Goal: Information Seeking & Learning: Understand process/instructions

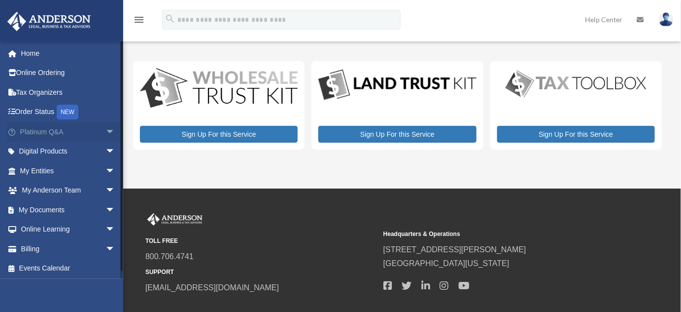
click at [42, 134] on link "Platinum Q&A arrow_drop_down" at bounding box center [68, 132] width 123 height 20
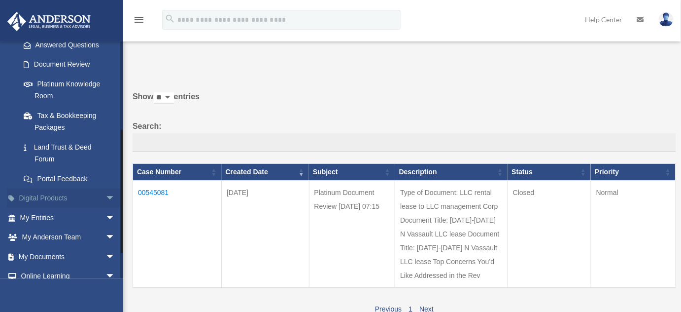
scroll to position [179, 0]
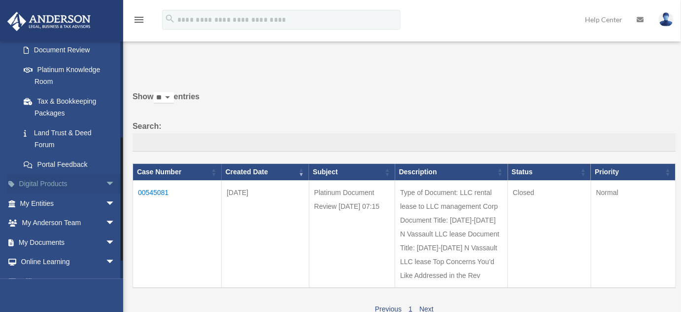
click at [86, 187] on link "Digital Products arrow_drop_down" at bounding box center [68, 184] width 123 height 20
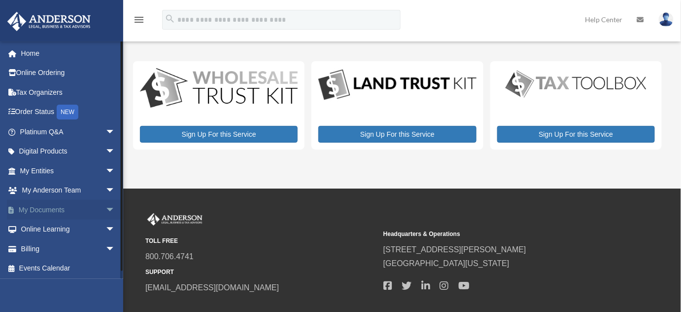
click at [106, 211] on span "arrow_drop_down" at bounding box center [115, 210] width 20 height 20
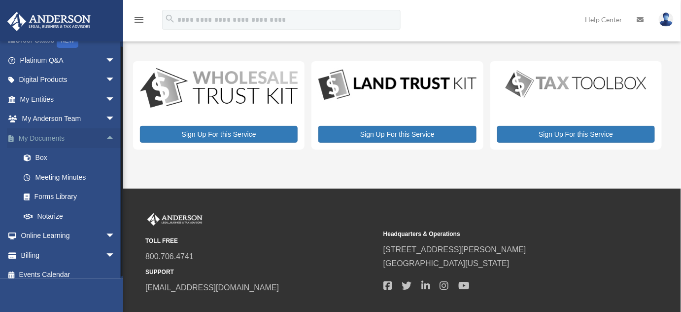
scroll to position [79, 0]
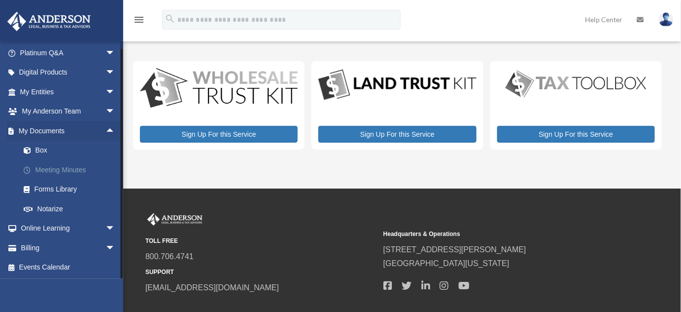
click at [76, 171] on link "Meeting Minutes" at bounding box center [72, 170] width 116 height 20
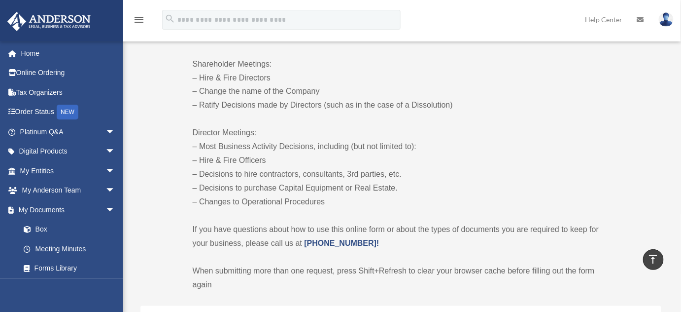
scroll to position [537, 0]
drag, startPoint x: 200, startPoint y: 202, endPoint x: 327, endPoint y: 202, distance: 127.7
click at [327, 202] on p "Director Meetings: – Most Business Activity Decisions, including (but not limit…" at bounding box center [401, 168] width 417 height 83
copy p "Changes to Operational Procedures"
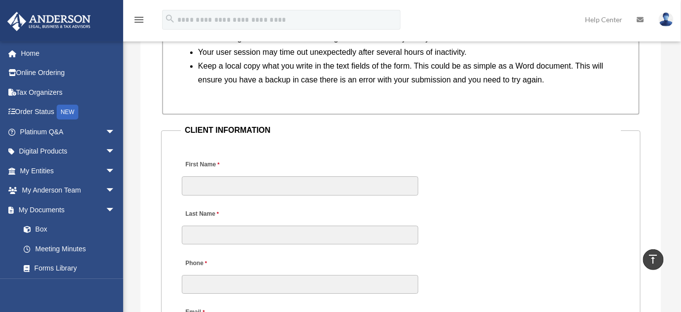
scroll to position [941, 0]
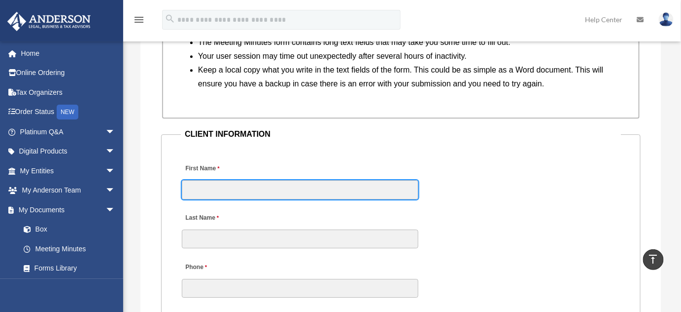
click at [217, 189] on input "First Name" at bounding box center [300, 189] width 237 height 19
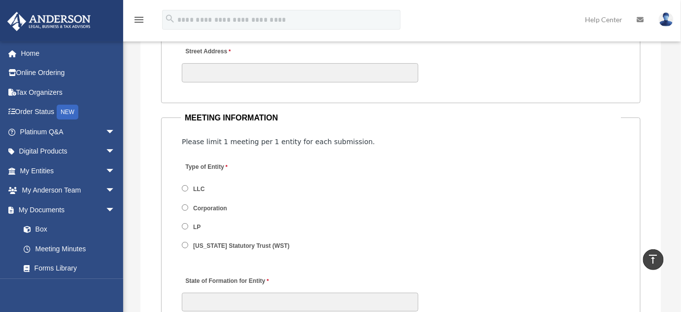
scroll to position [1299, 0]
